Goal: Task Accomplishment & Management: Complete application form

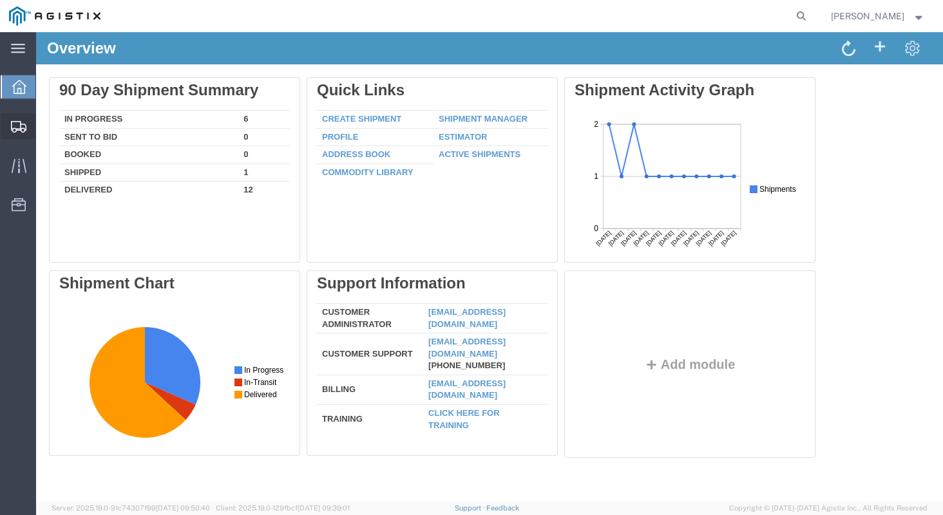
click at [0, 0] on span "Create Shipment" at bounding box center [0, 0] width 0 height 0
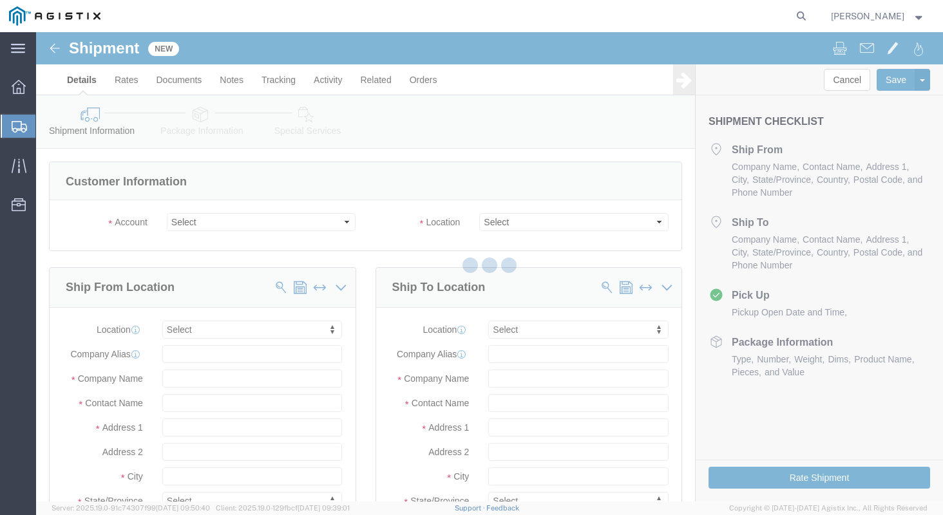
select select
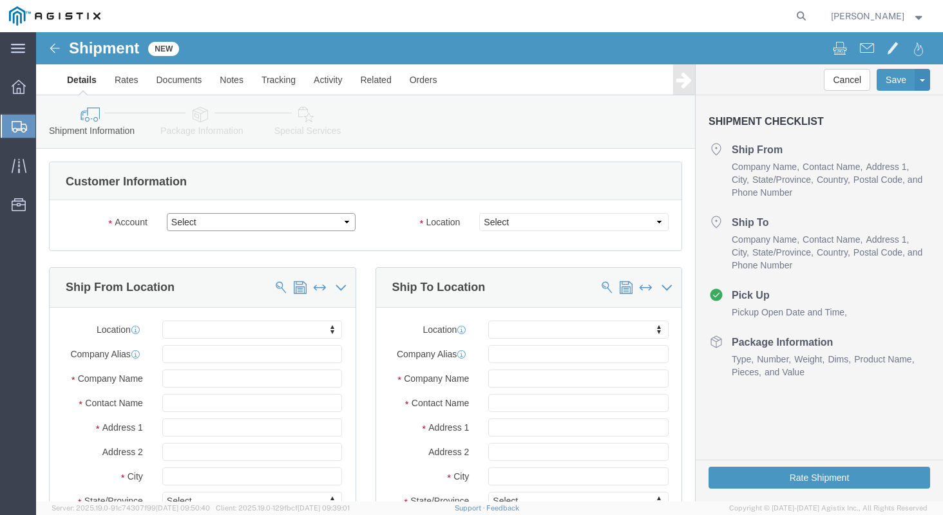
click select "Select [PERSON_NAME] Manufacturing PG&E"
select select "9596"
click select "Select [PERSON_NAME] Manufacturing PG&E"
select select "PURCHORD"
select select
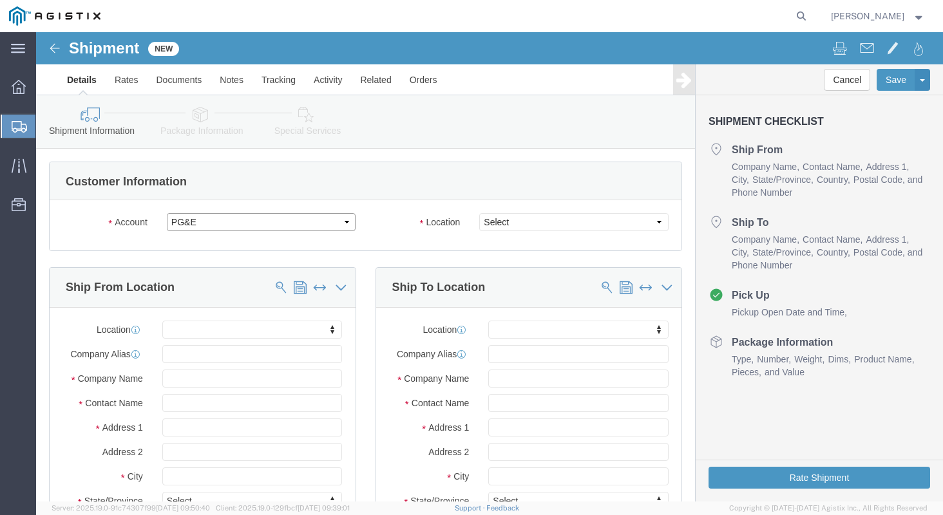
select select
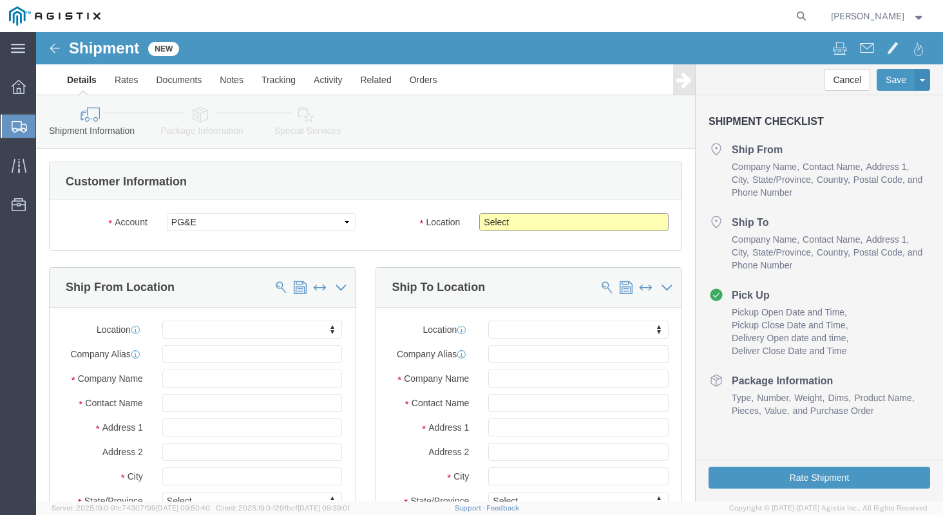
click select "Select All Others [GEOGRAPHIC_DATA] [GEOGRAPHIC_DATA] [GEOGRAPHIC_DATA] [GEOGRA…"
select select "23082"
click select "Select All Others [GEOGRAPHIC_DATA] [GEOGRAPHIC_DATA] [GEOGRAPHIC_DATA] [GEOGRA…"
click input "text"
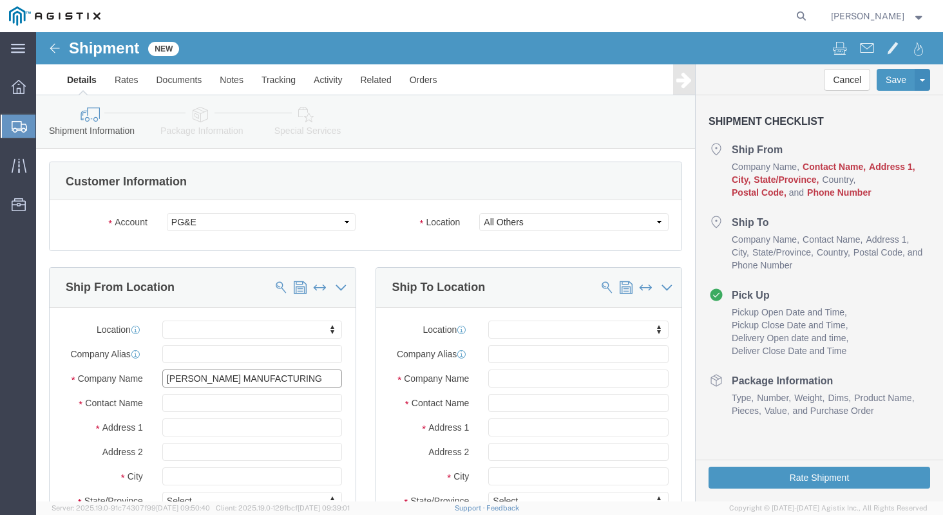
type input "[PERSON_NAME] MANUFACTURING"
type input "[PERSON_NAME]"
type input "[STREET_ADDRESS]"
select select
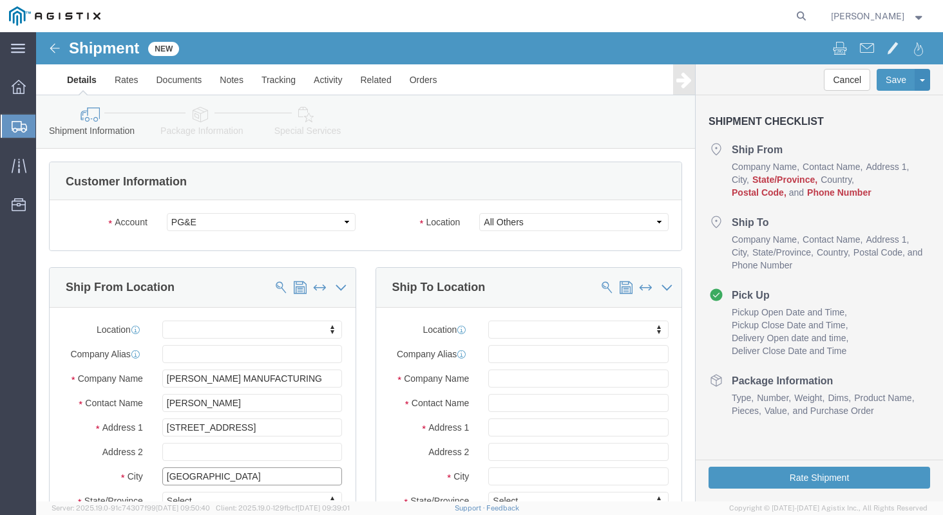
type input "[GEOGRAPHIC_DATA]"
select select
type input "M"
type input "MI"
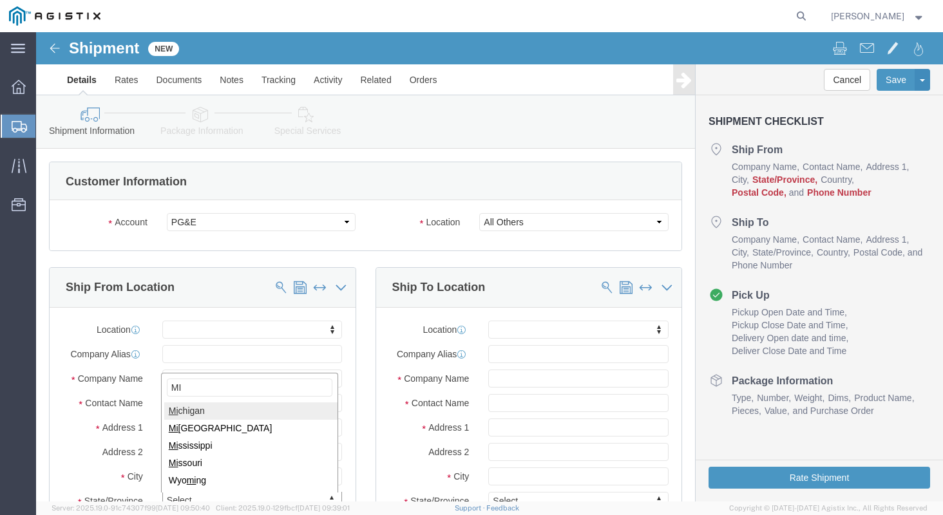
type input "MI"
select select
select select "MI"
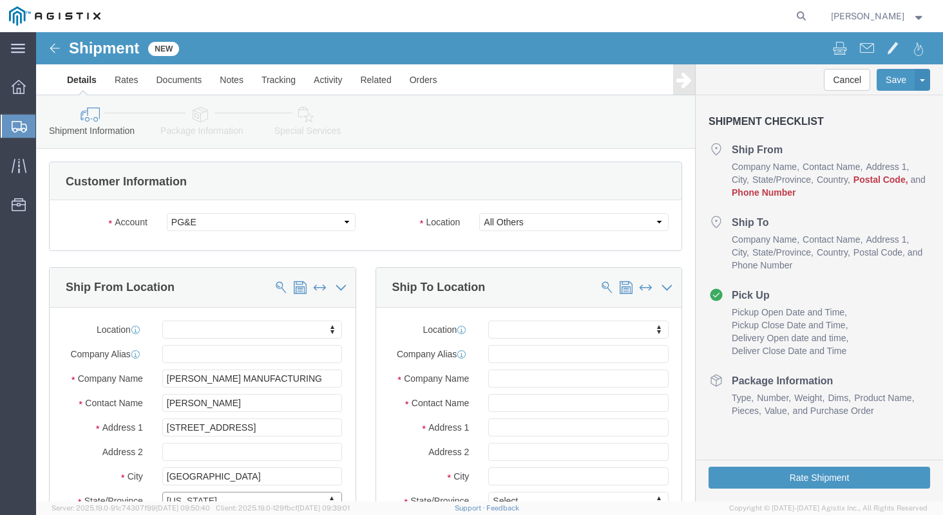
click div "Ship From Location Location My Profile Location (OBSOLETE) [GEOGRAPHIC_DATA] SC…"
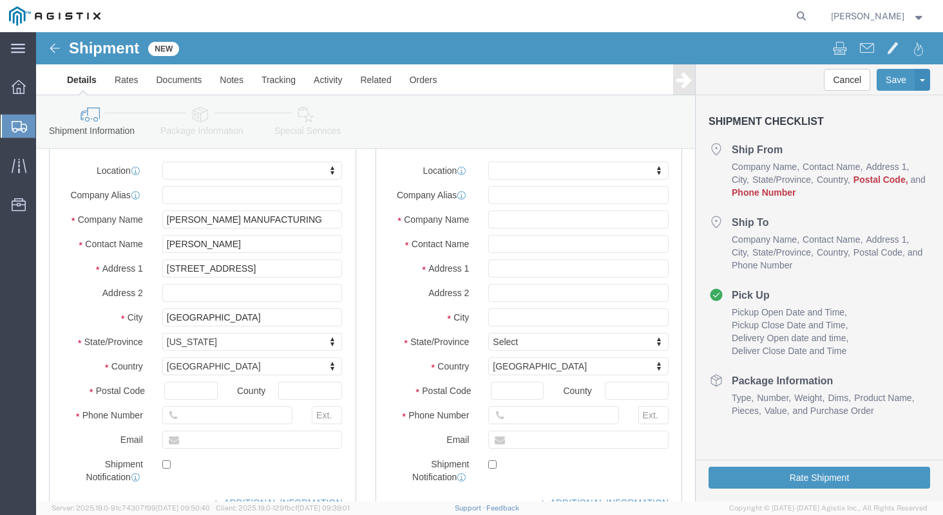
scroll to position [208, 0]
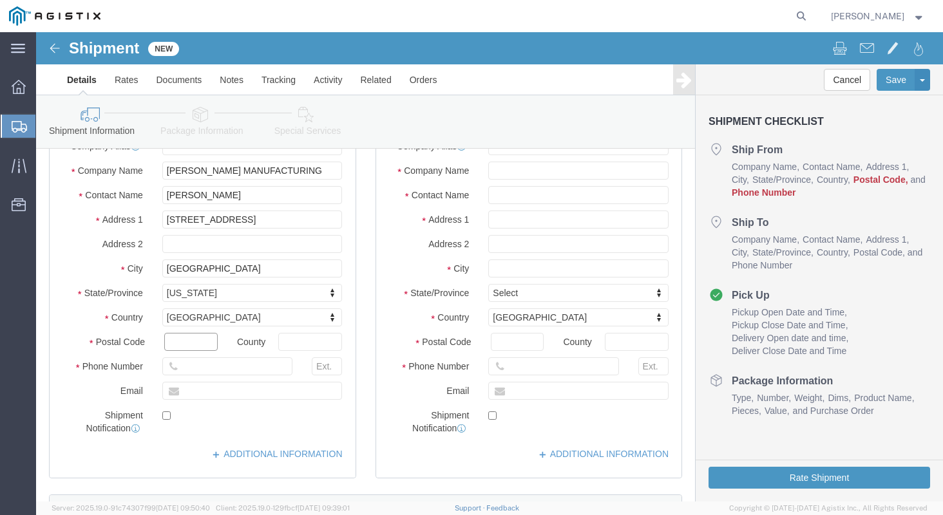
click input "text"
type input "48706"
select select
click input "text"
type input "9896860350"
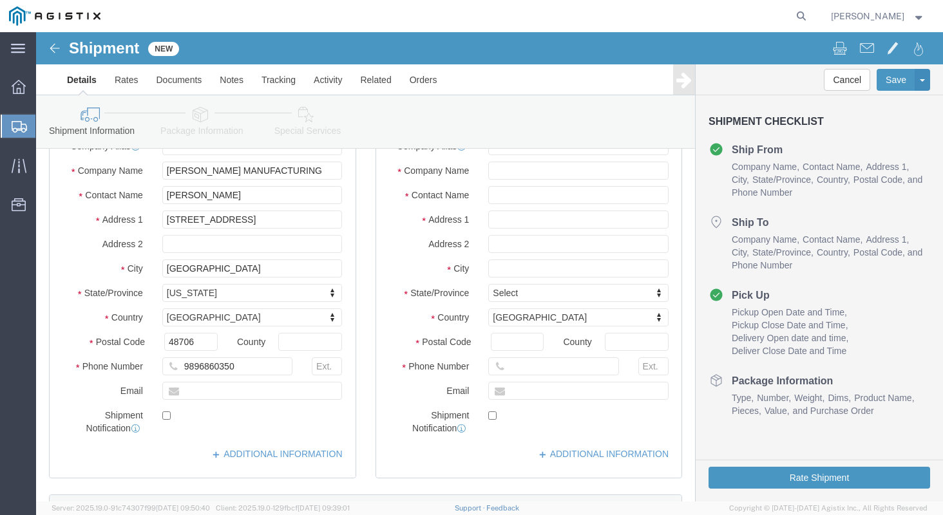
click div "Location My Profile Location (OBSOLETE) [PERSON_NAME] SC - GC TRAILER (OBSOLETE…"
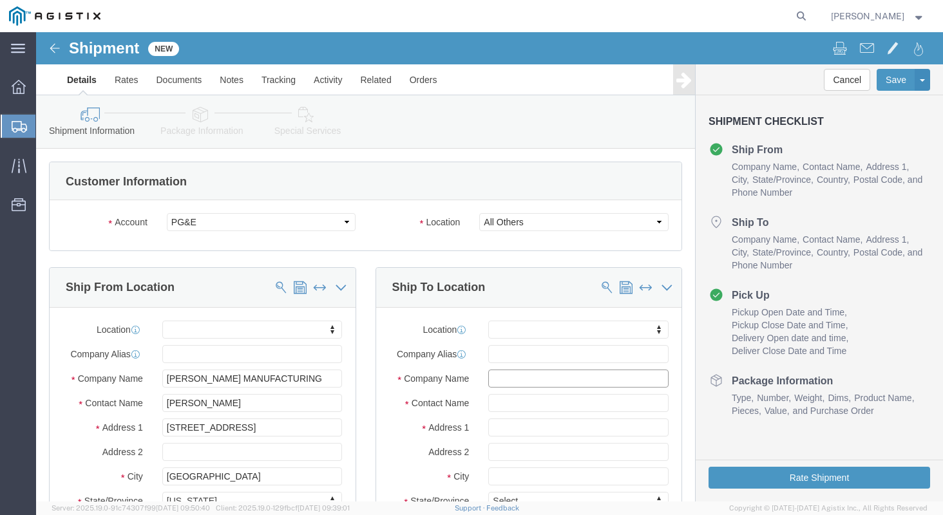
click input "text"
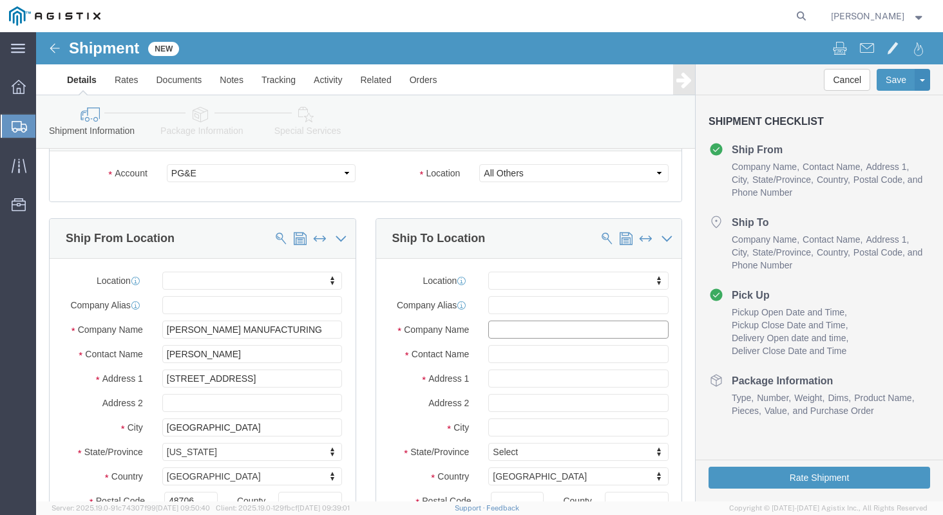
scroll to position [66, 0]
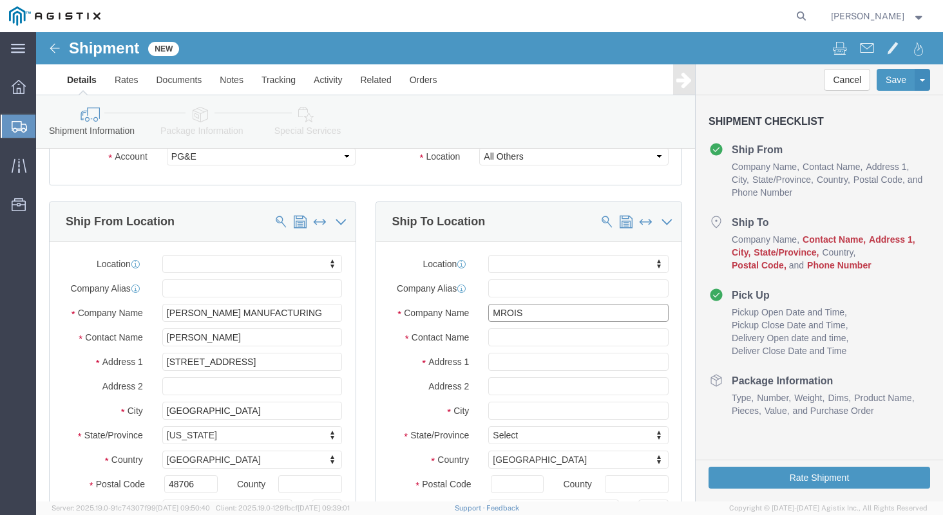
type input "MROIS"
type input "C"
type input "PACIFIC GAS & ELEC."
type input "[STREET_ADDRESS][PERSON_NAME]"
select select
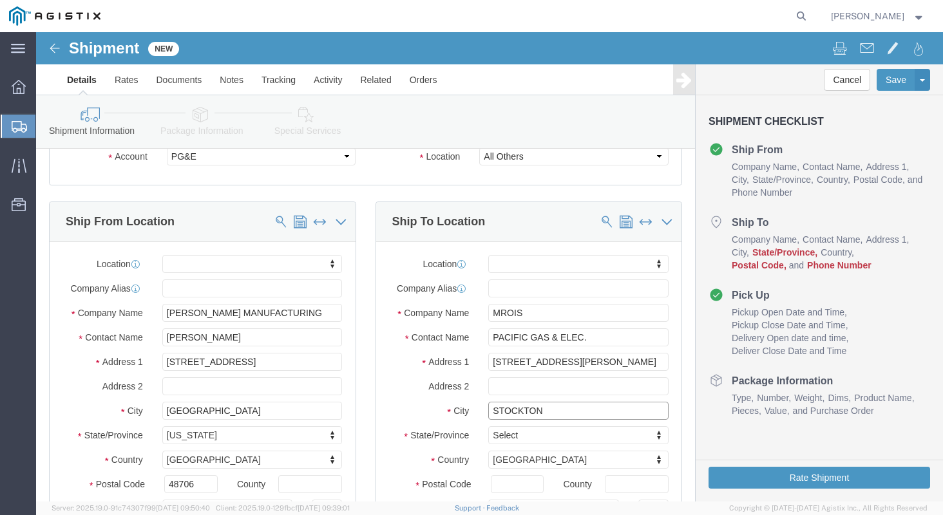
type input "STOCKTON"
select select
type input "C"
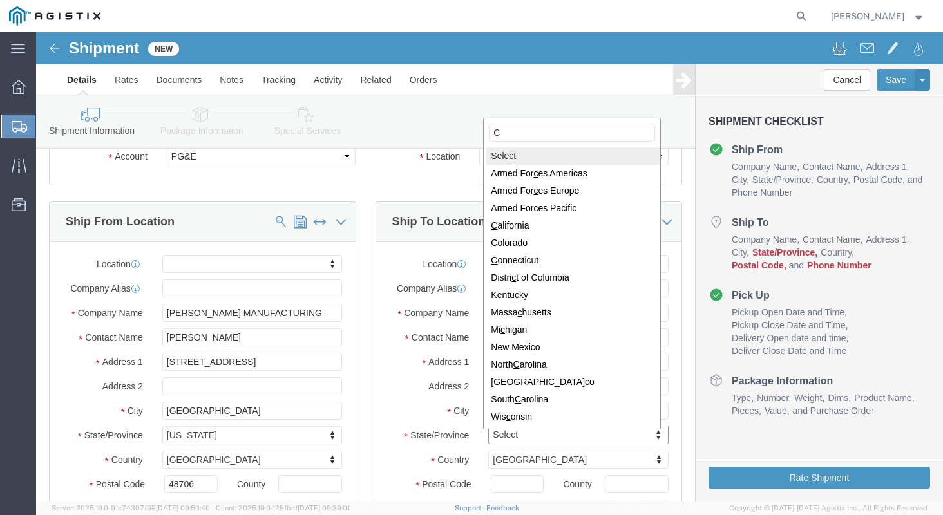
type input "CA"
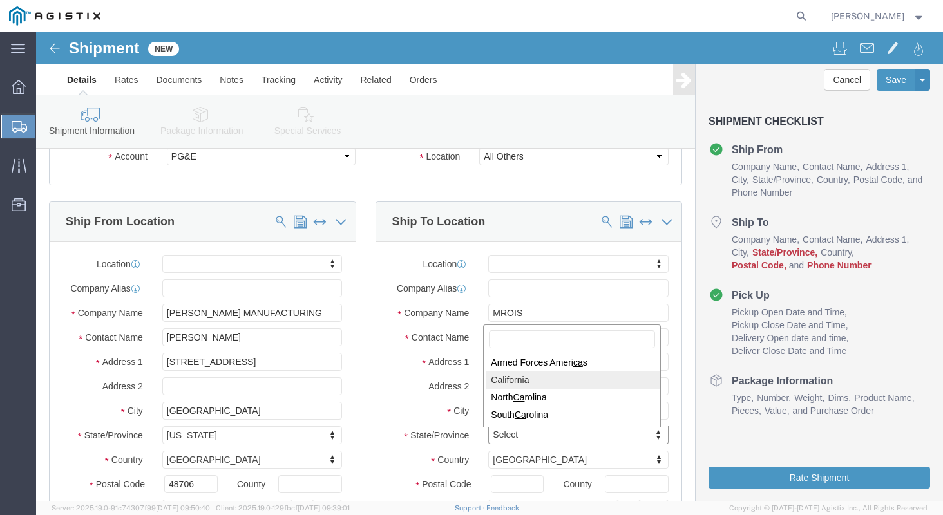
select select
select select "CA"
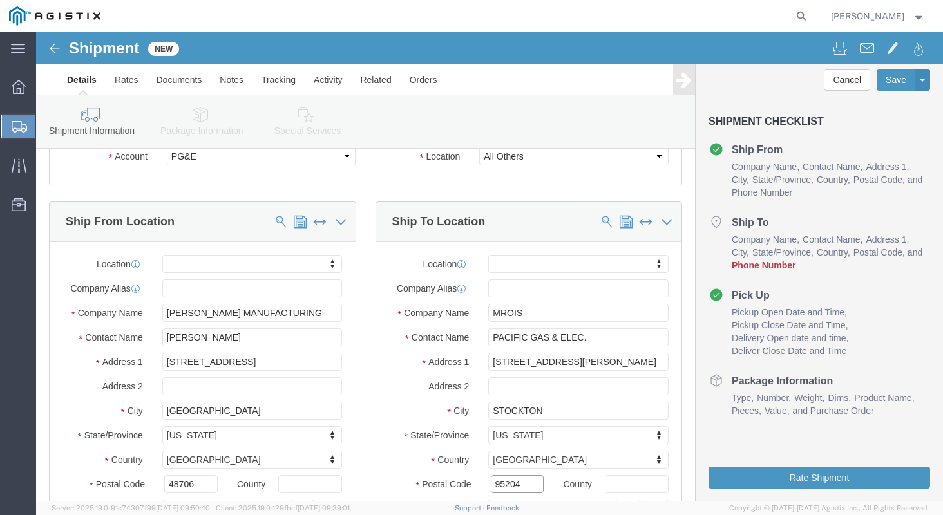
type input "95204"
select select
click label "Address 2"
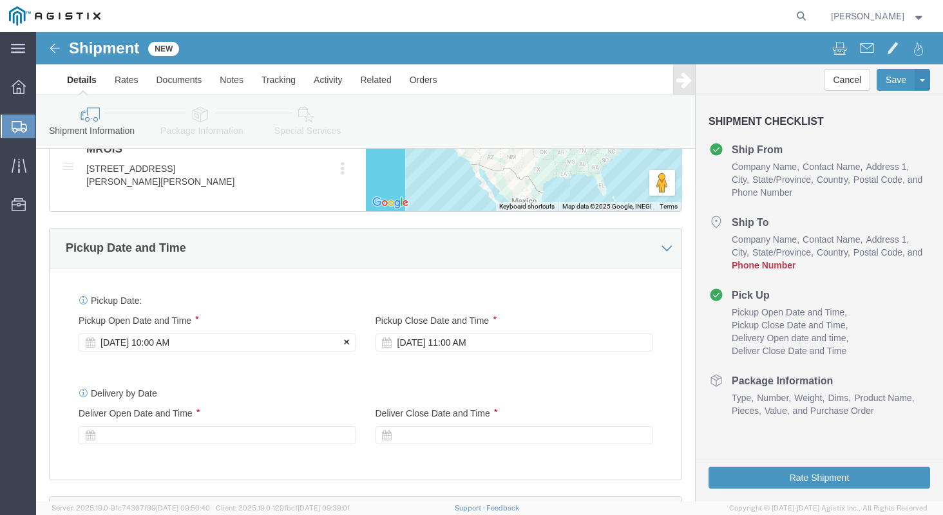
click div "[DATE] 10:00 AM"
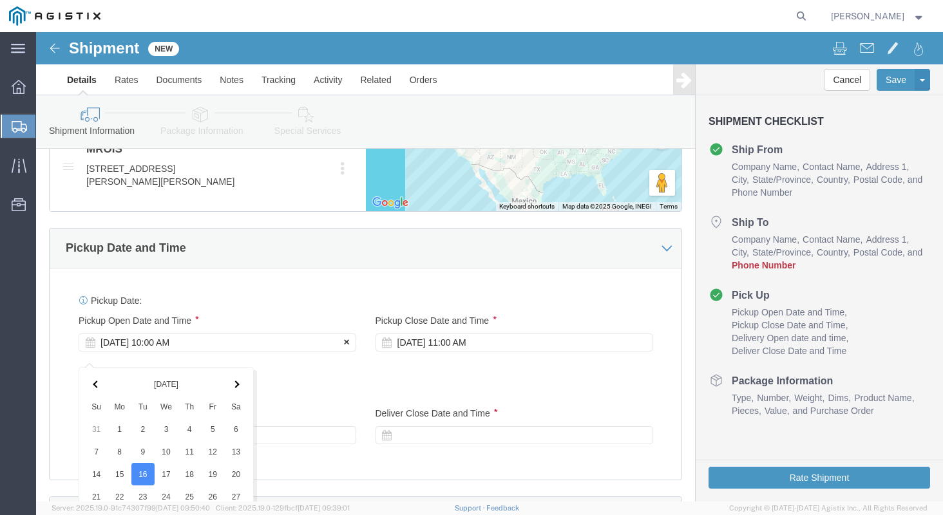
scroll to position [1094, 0]
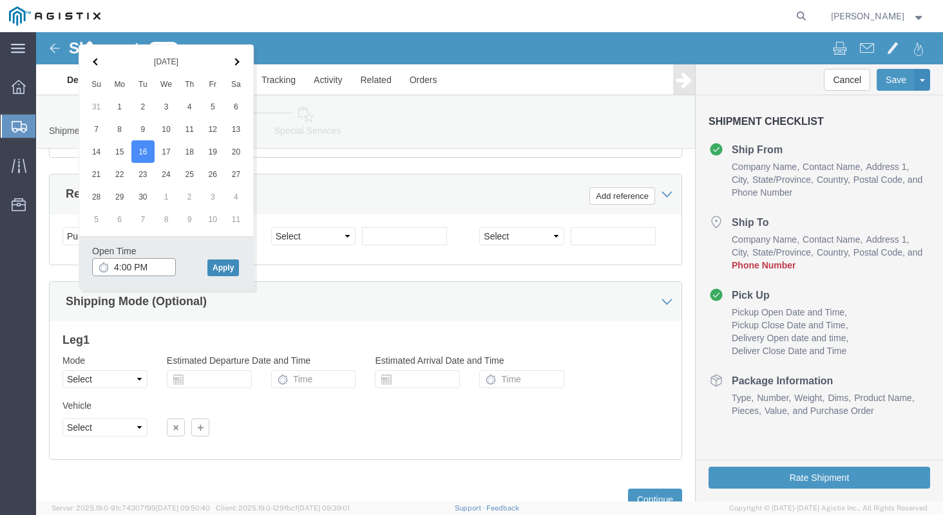
type input "4:00 PM"
click button "Apply"
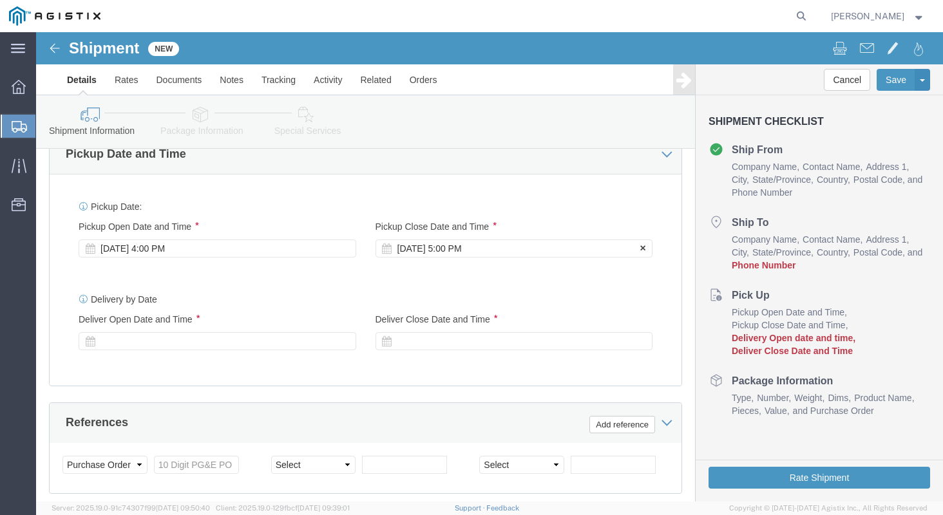
click div "[DATE] 5:00 PM"
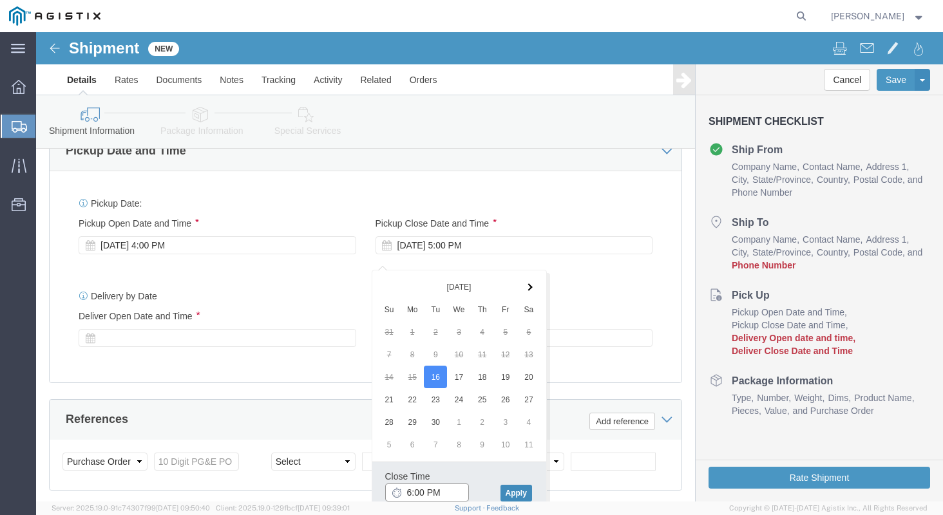
type input "6:00 PM"
click button "Apply"
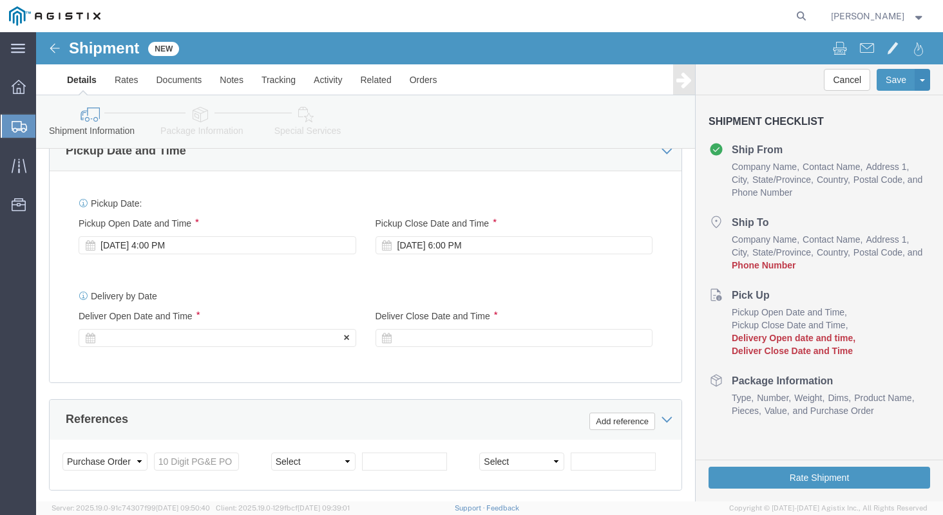
click div
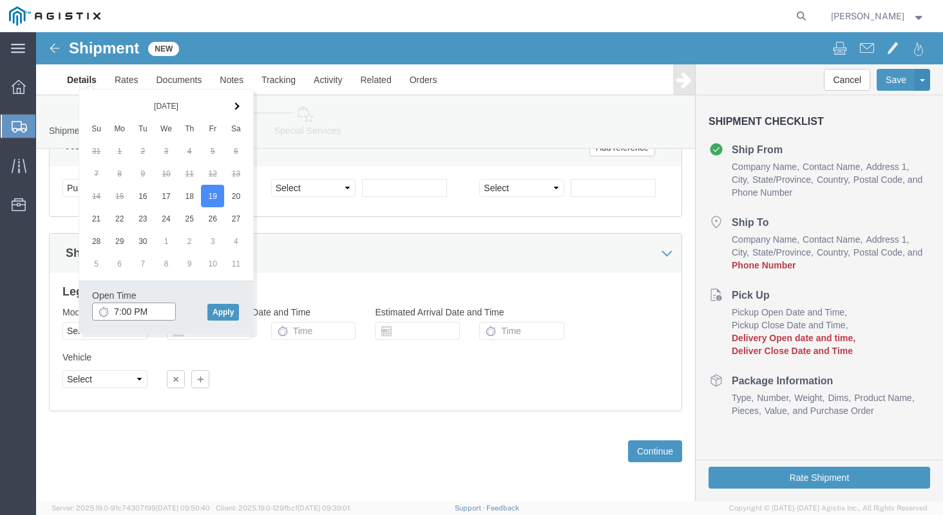
click input "7:00 PM"
type input "7:00 AM"
click button "Apply"
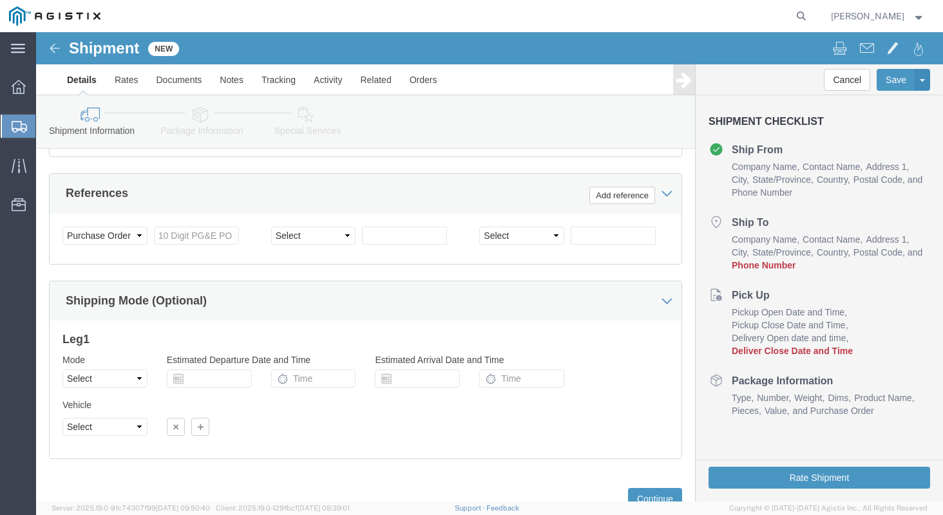
scroll to position [983, 0]
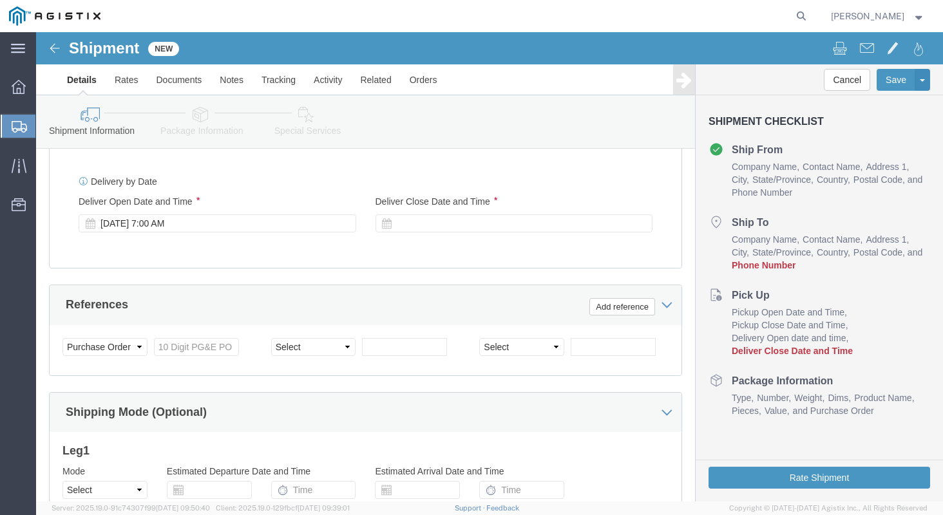
click div "Delivery Start Date Delivery Start Time Deliver Open Date and Time [DATE] 7:00 …"
click div
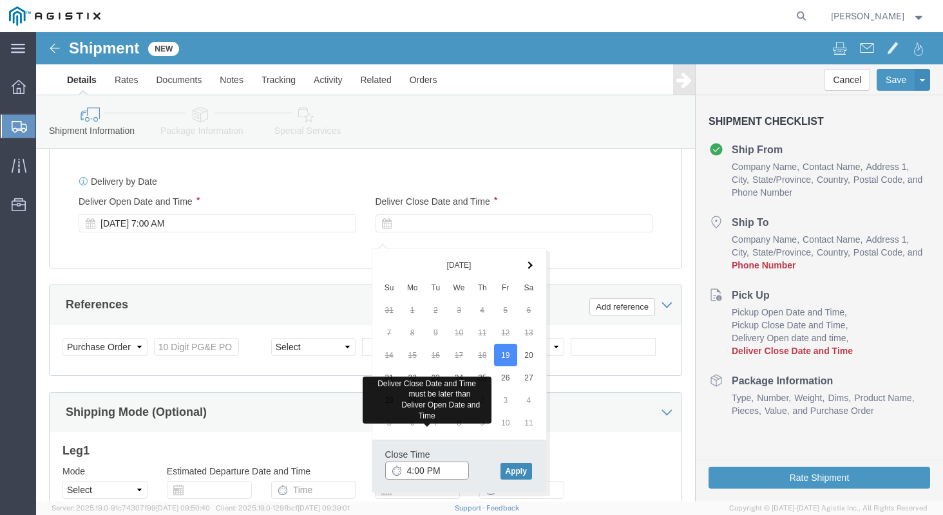
type input "4:00 PM"
click button "Apply"
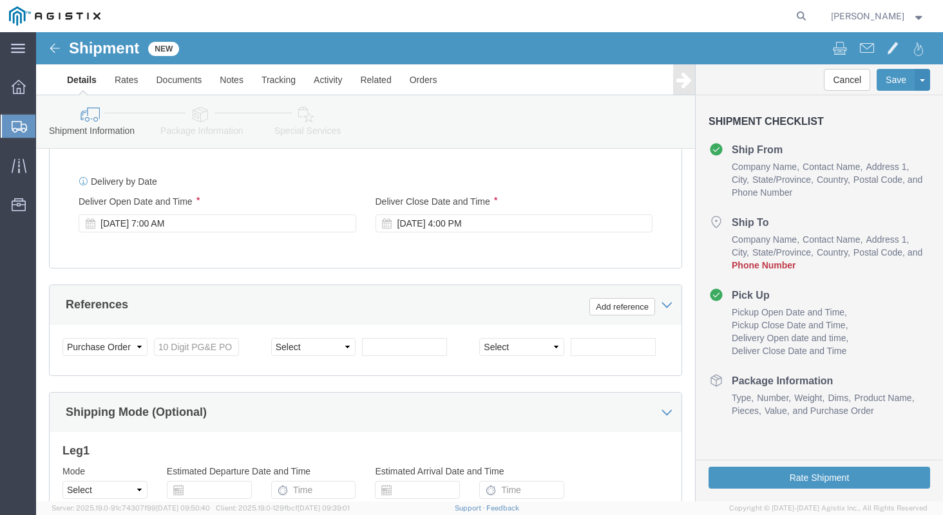
click div "Delivery by Date Delivery Start Date Delivery Start Time Deliver Open Date and …"
click input "text"
type input "3501419554"
click div "References Add reference"
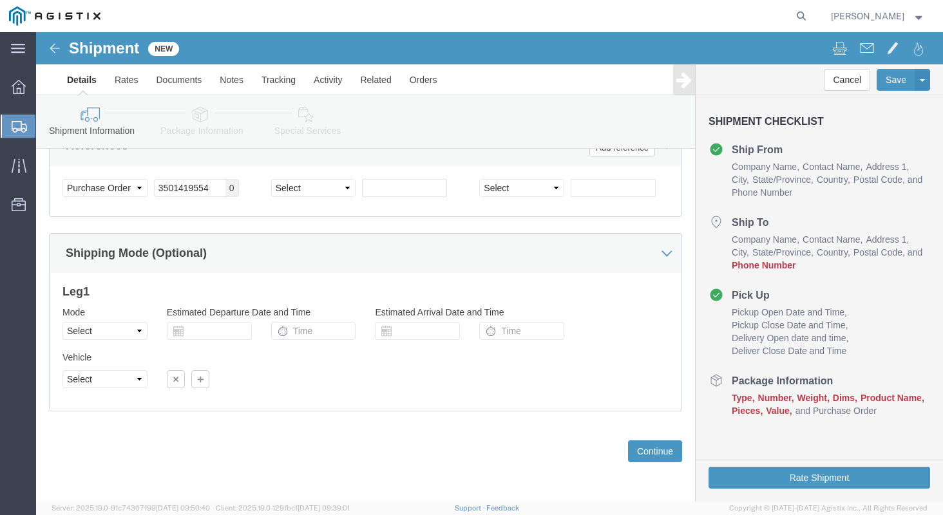
scroll to position [1155, 0]
click button "Continue"
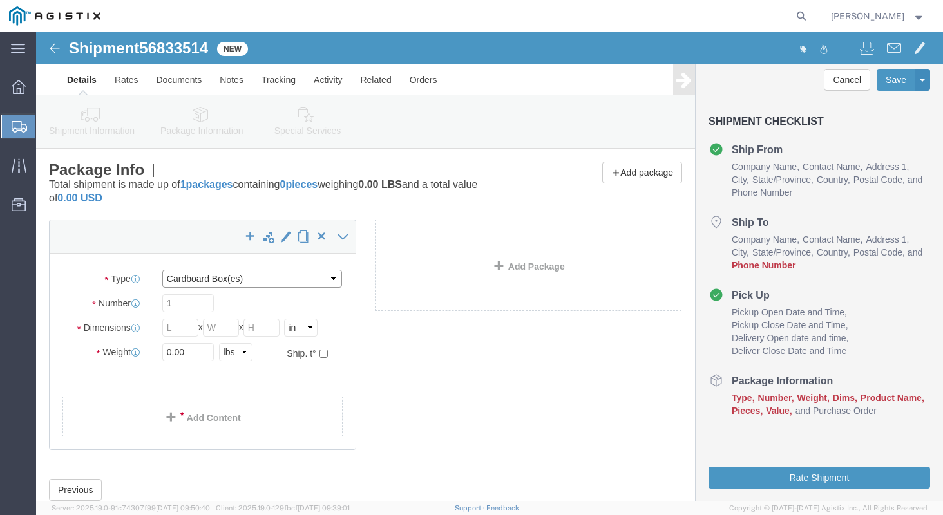
click select "Select Bulk Bundle(s) Cardboard Box(es) Carton(s) Crate(s) Drum(s) (Fiberboard)…"
select select "PSNS"
click select "Select Bulk Bundle(s) Cardboard Box(es) Carton(s) Crate(s) Drum(s) (Fiberboard)…"
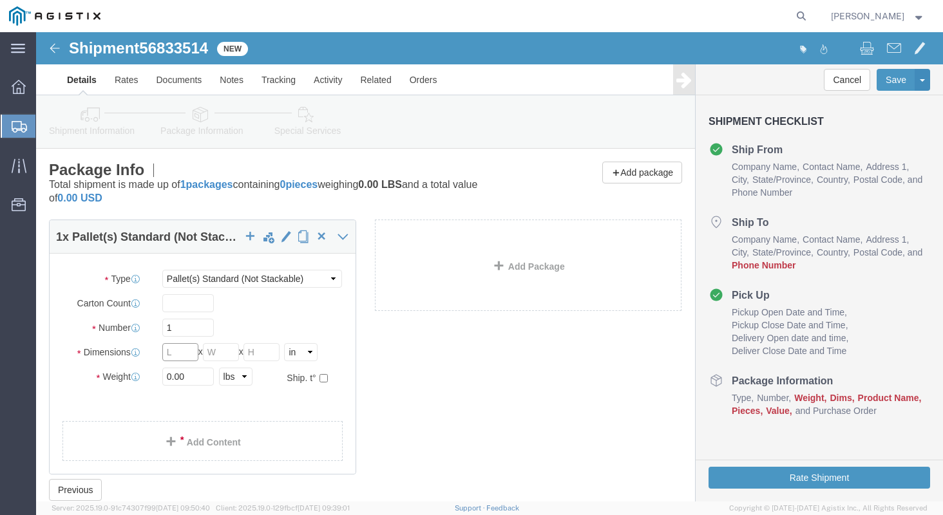
drag, startPoint x: 137, startPoint y: 321, endPoint x: 117, endPoint y: 309, distance: 23.6
click div "Length x Width x Height Select cm ft in"
type input "35"
type input "23"
type input "17"
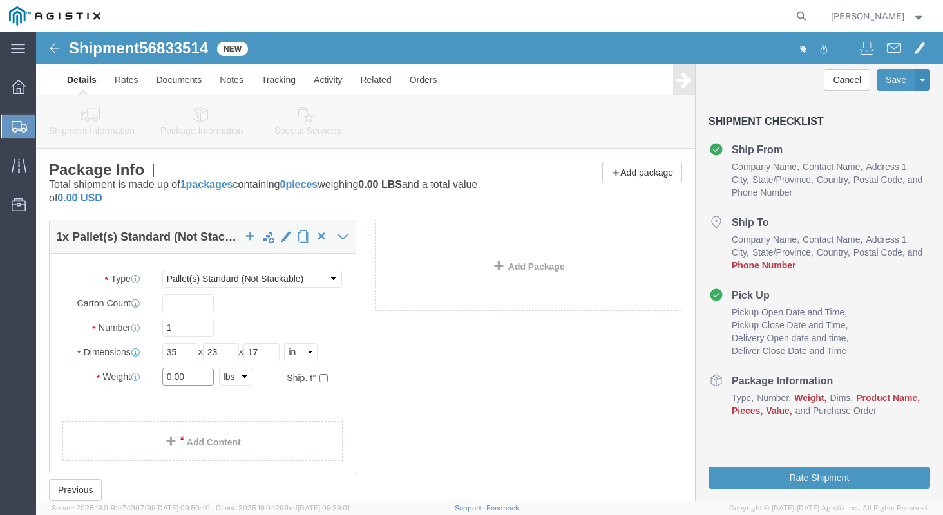
click input "0.00"
type input "0"
type input "536"
click link "Add Content"
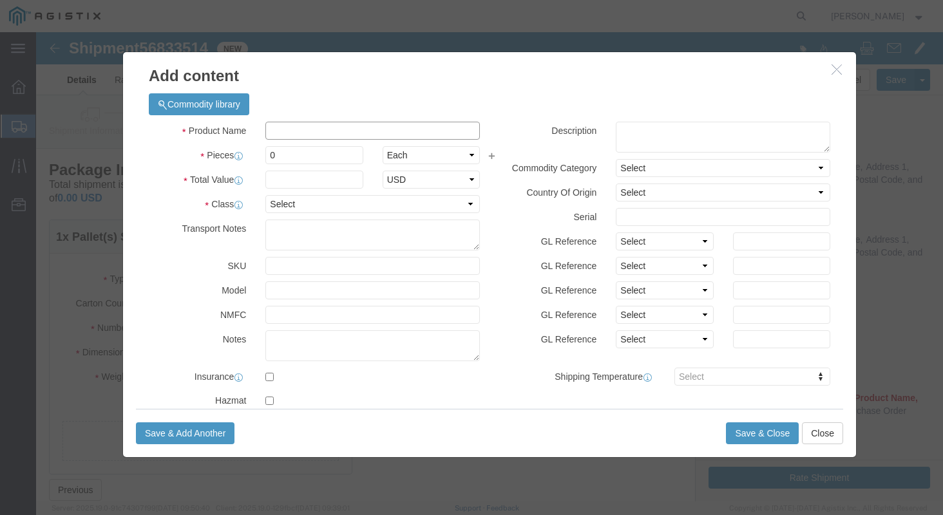
click input "text"
type input "STEEL FLANGES"
type input "1"
type input "1316.37"
click select "Select 50 55 60 65 70 85 92.5 100 125 175 250 300 400"
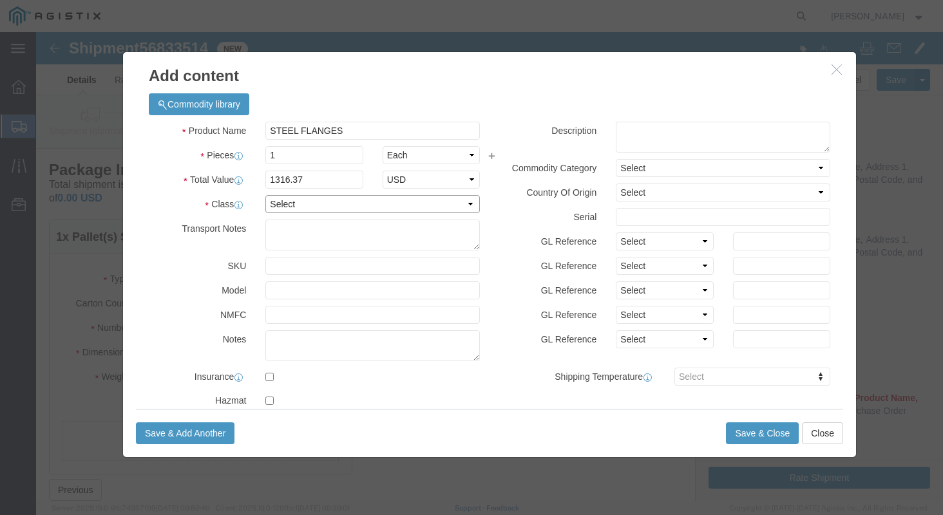
select select "50"
click select "Select 50 55 60 65 70 85 92.5 100 125 175 250 300 400"
click label "GL Reference"
click button "Save & Close"
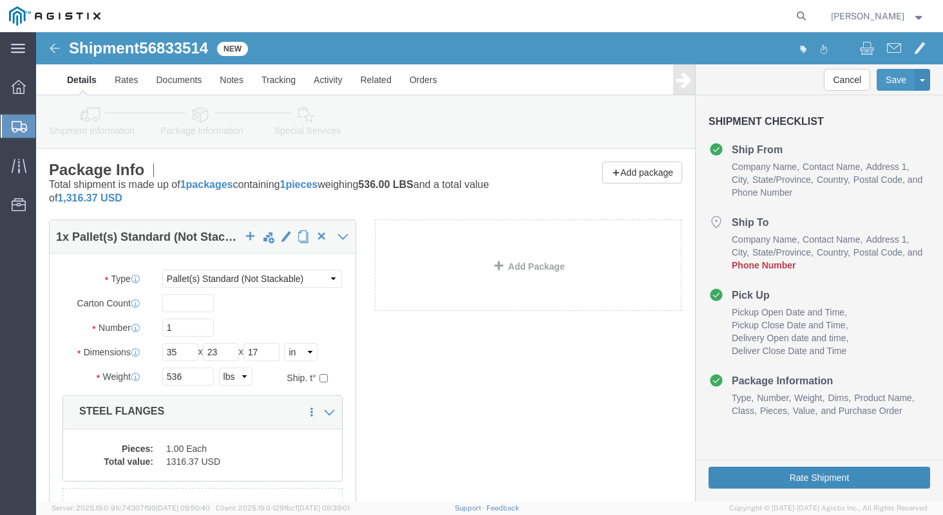
click button "Rate Shipment"
click icon
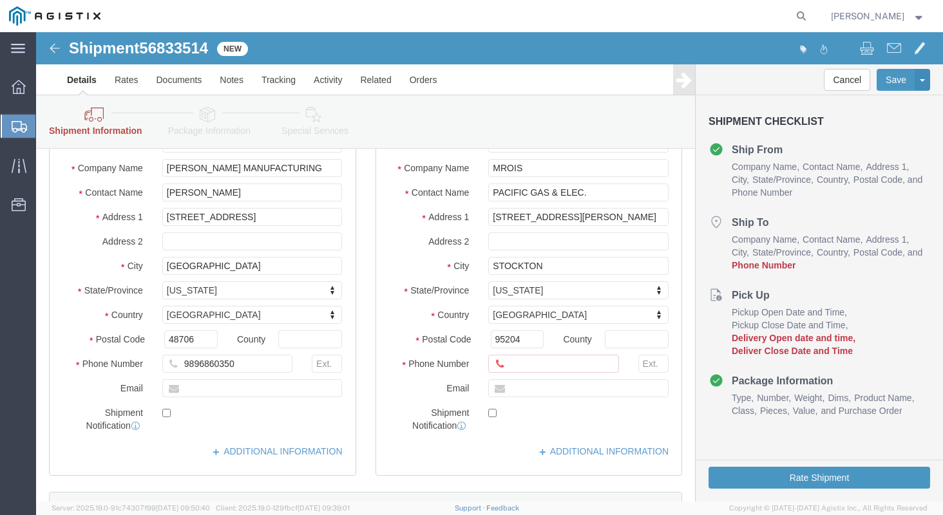
scroll to position [295, 0]
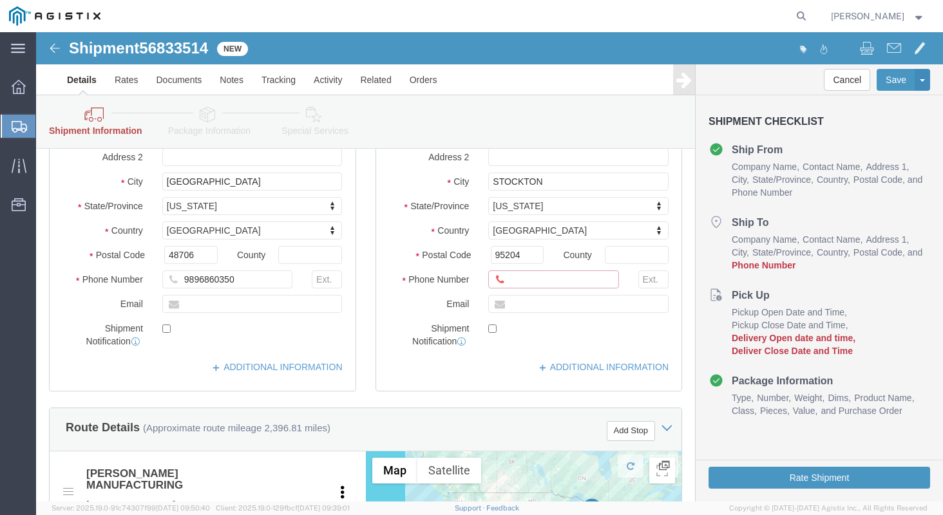
click input "text"
type input "7077478421"
drag, startPoint x: 368, startPoint y: 247, endPoint x: 360, endPoint y: 250, distance: 8.8
click label "Phone Number"
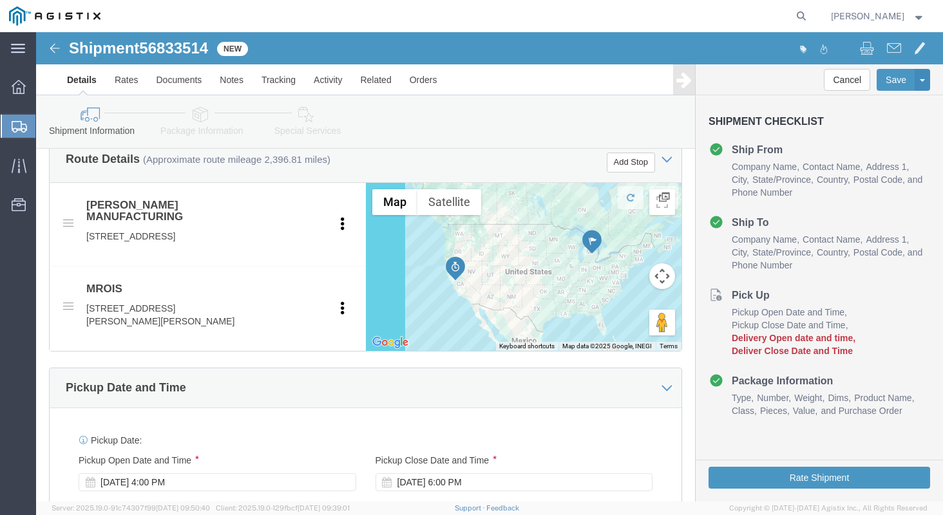
scroll to position [679, 0]
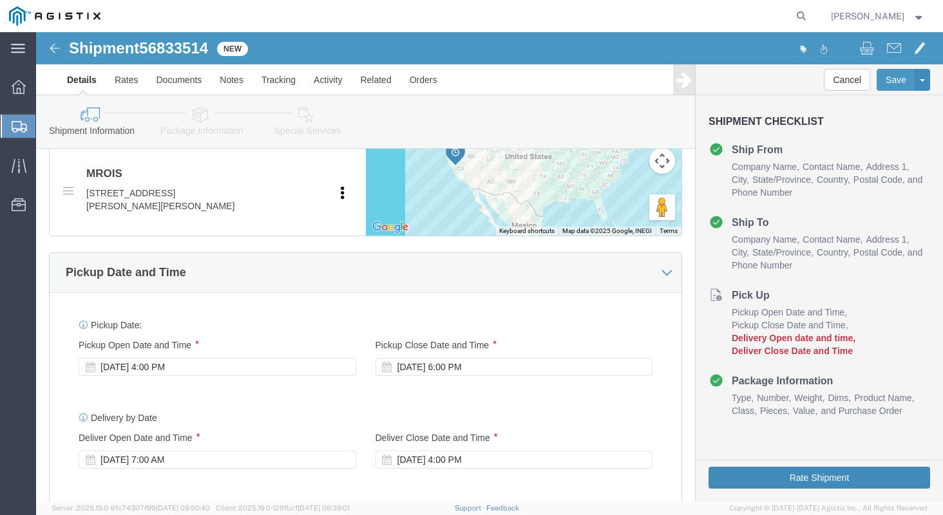
click button "Rate Shipment"
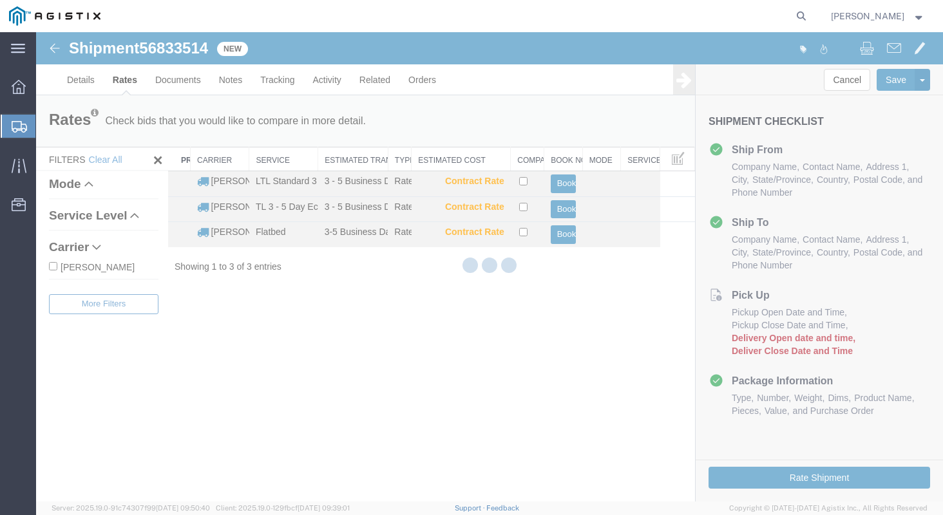
scroll to position [0, 0]
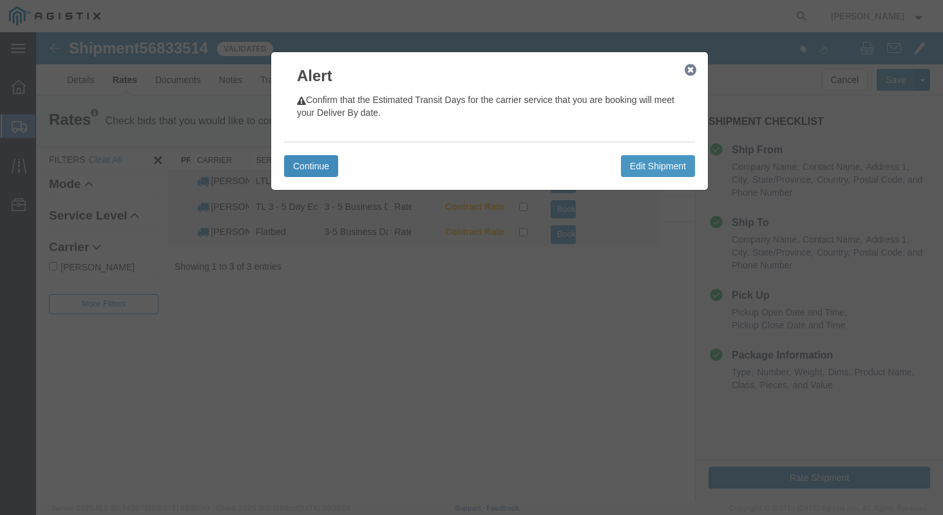
click at [306, 168] on button "Continue" at bounding box center [311, 166] width 54 height 22
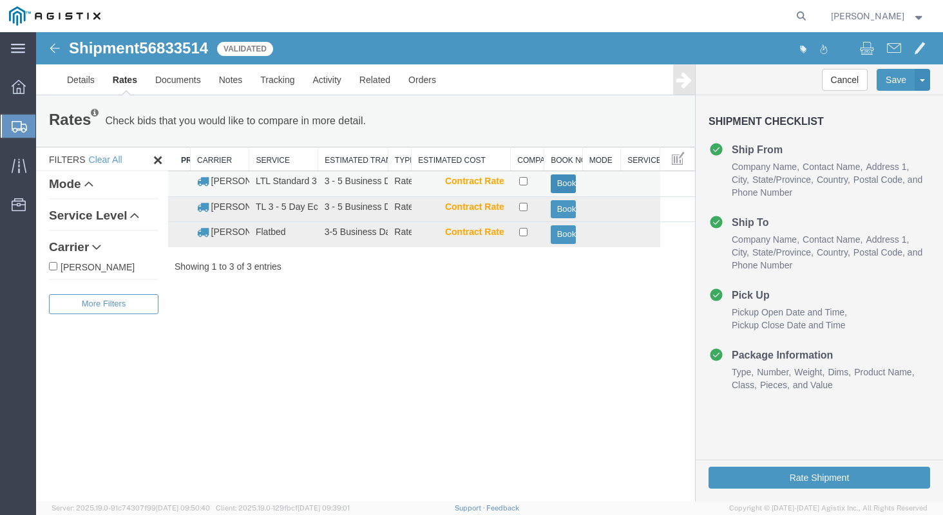
click at [562, 186] on button "Book" at bounding box center [564, 183] width 26 height 19
